Goal: Navigation & Orientation: Find specific page/section

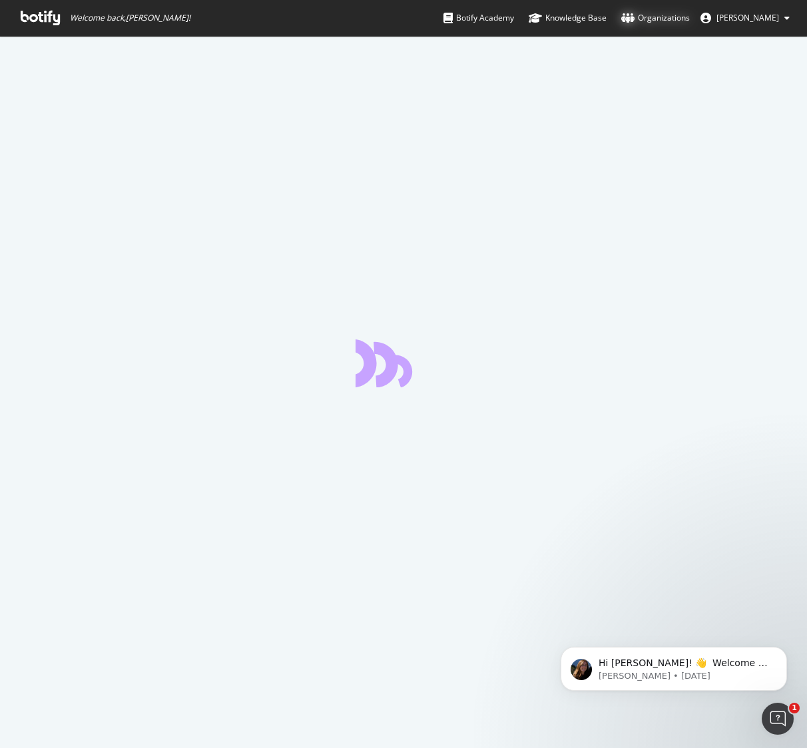
click at [660, 19] on div "Organizations" at bounding box center [655, 17] width 69 height 13
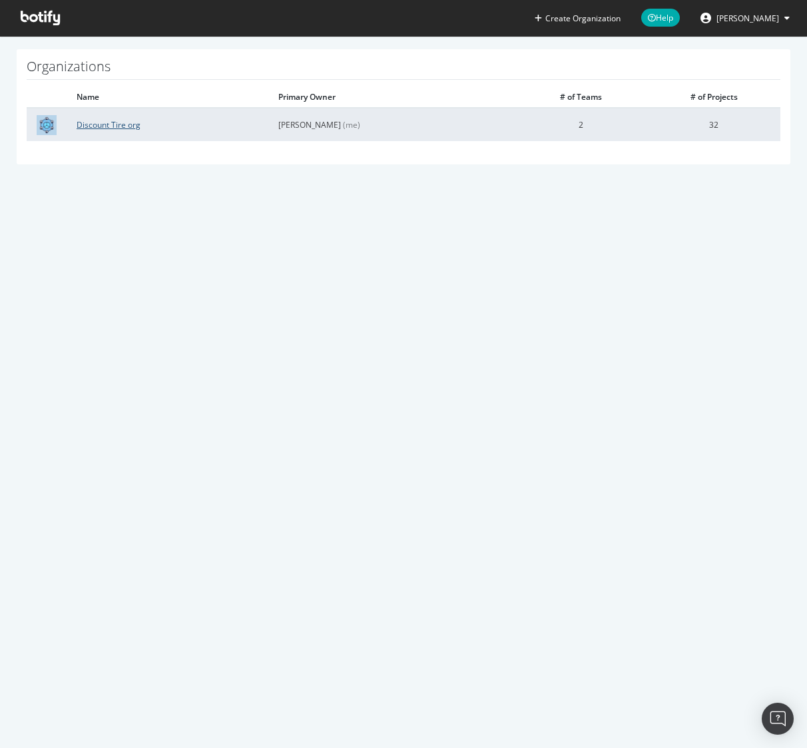
click at [132, 129] on link "Discount Tire org" at bounding box center [109, 124] width 64 height 11
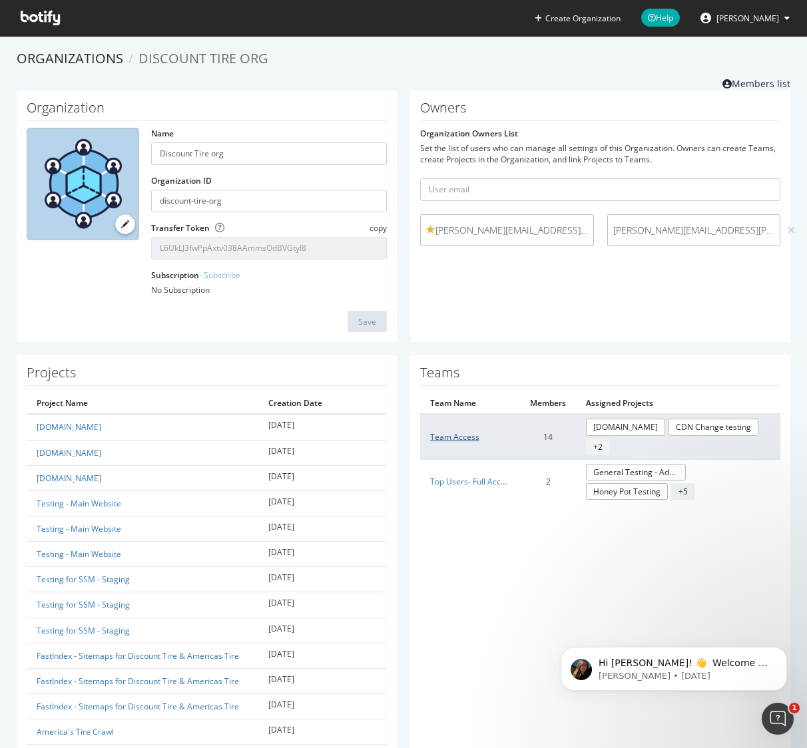
click at [467, 440] on link "Team Access" at bounding box center [454, 436] width 49 height 11
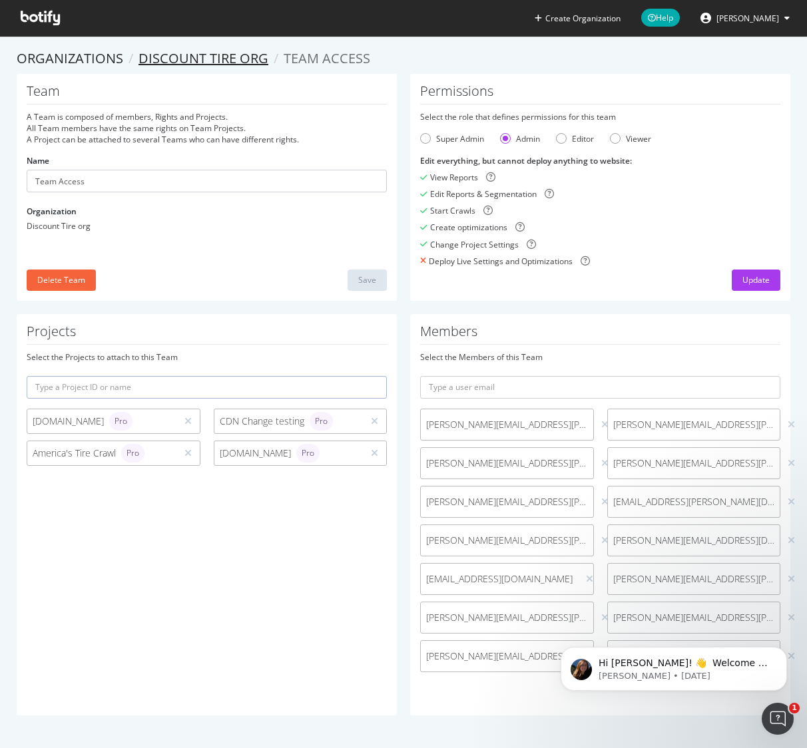
click at [193, 55] on link "Discount Tire org" at bounding box center [203, 58] width 130 height 18
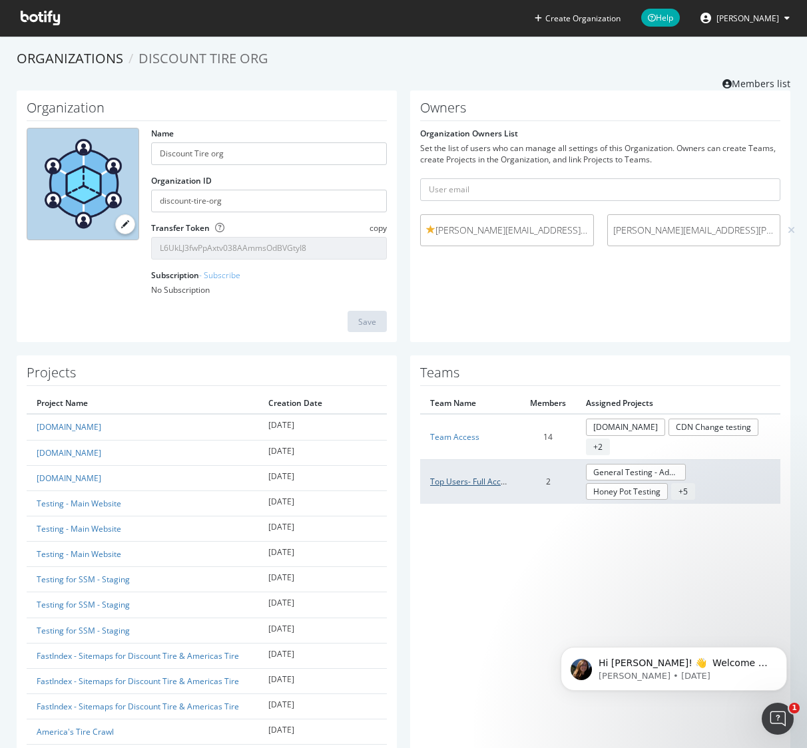
click at [485, 478] on link "Top Users- Full Access" at bounding box center [471, 481] width 83 height 11
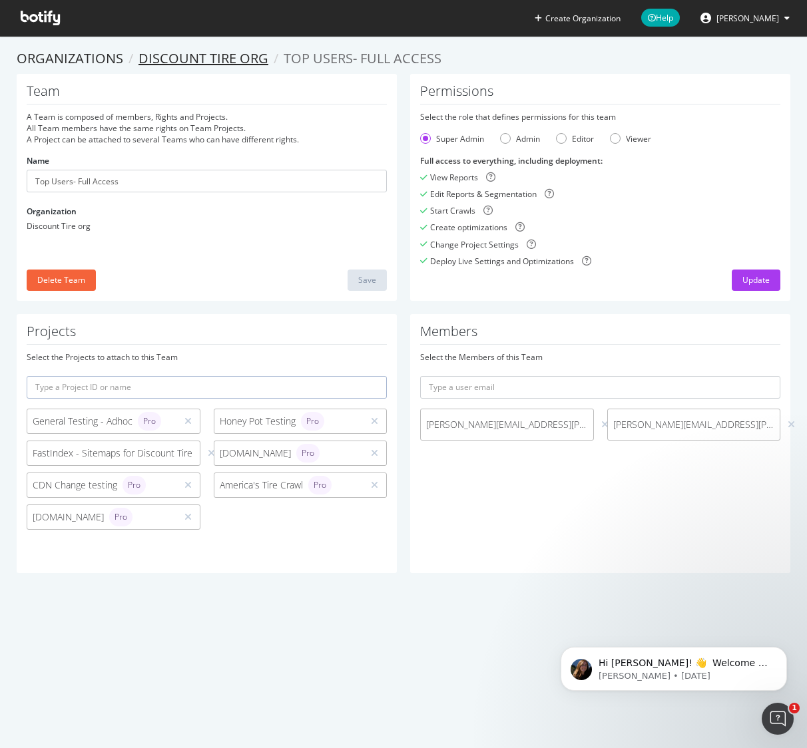
click at [224, 55] on link "Discount Tire org" at bounding box center [203, 58] width 130 height 18
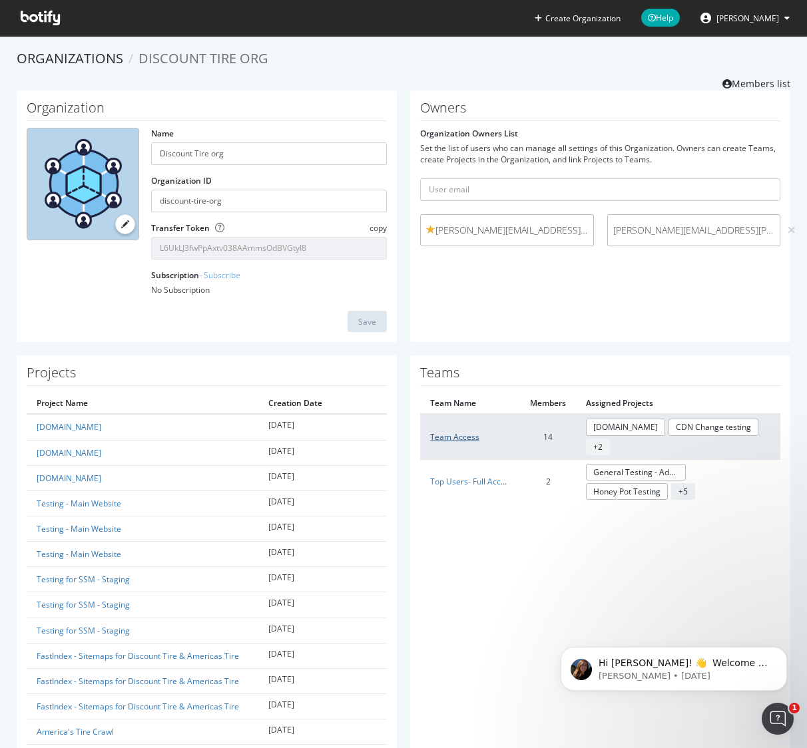
click at [466, 439] on link "Team Access" at bounding box center [454, 436] width 49 height 11
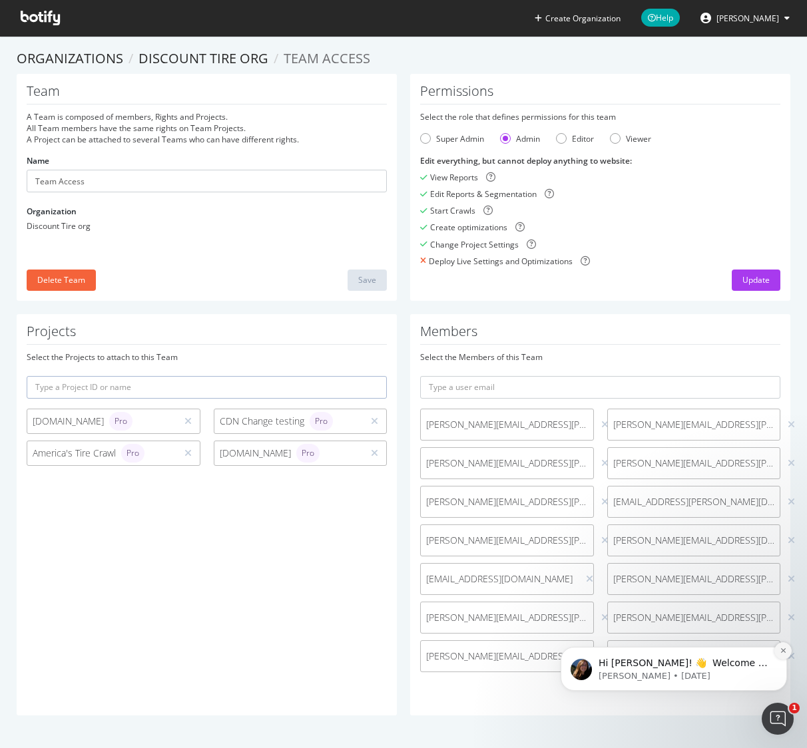
click at [782, 651] on icon "Dismiss notification" at bounding box center [782, 650] width 5 height 5
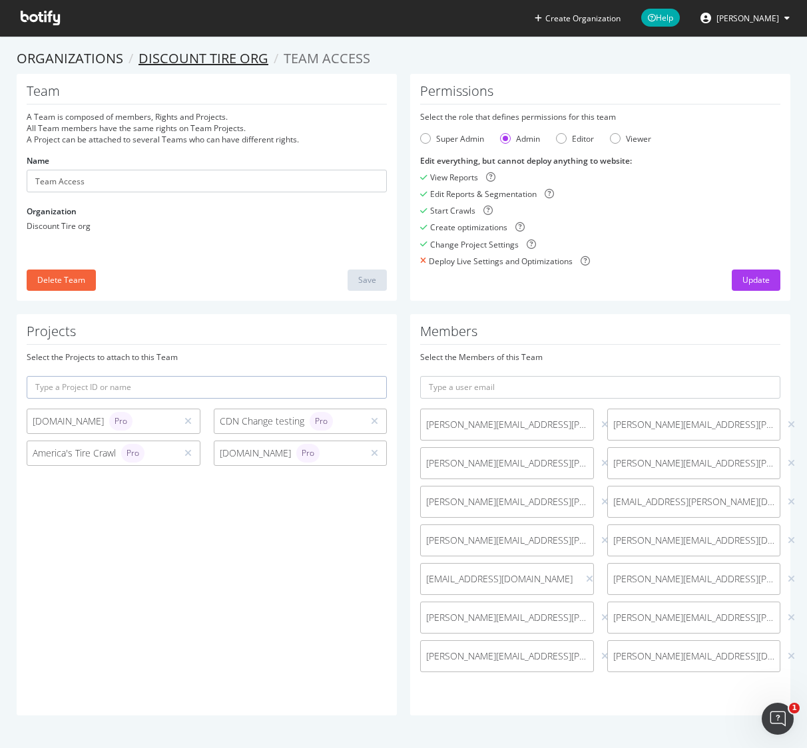
click at [228, 57] on link "Discount Tire org" at bounding box center [203, 58] width 130 height 18
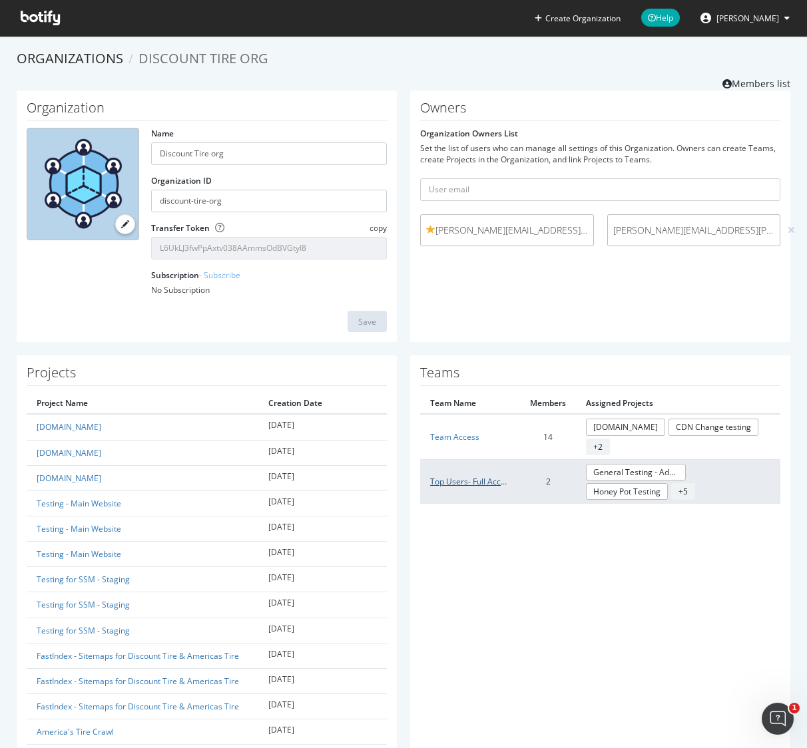
click at [461, 482] on link "Top Users- Full Access" at bounding box center [471, 481] width 83 height 11
